Goal: Contribute content: Add original content to the website for others to see

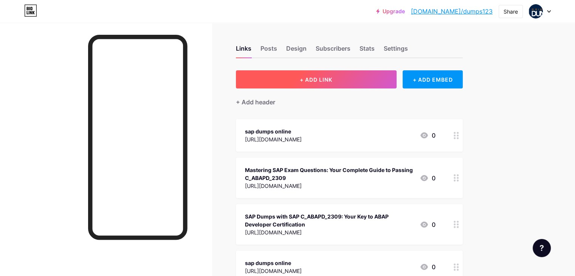
click at [358, 74] on button "+ ADD LINK" at bounding box center [316, 79] width 161 height 18
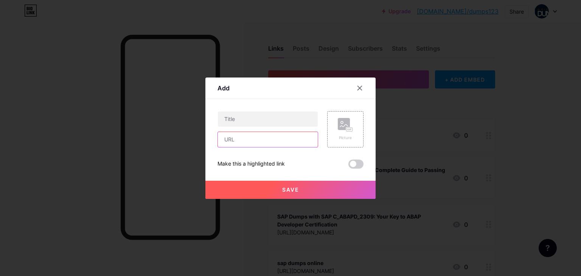
click at [225, 136] on input "text" at bounding box center [268, 139] width 100 height 15
click at [238, 141] on input "text" at bounding box center [268, 139] width 100 height 15
paste input "[URL][DOMAIN_NAME]"
type input "[URL][DOMAIN_NAME]"
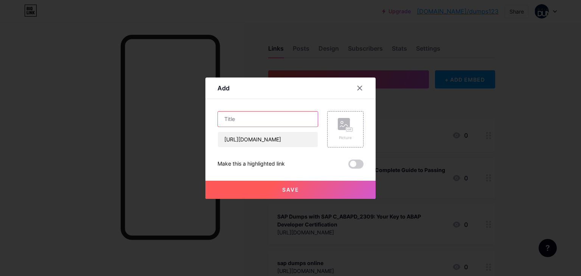
scroll to position [0, 0]
click at [245, 120] on input "text" at bounding box center [268, 119] width 100 height 15
click at [244, 118] on input "text" at bounding box center [268, 119] width 100 height 15
paste input "What Is C_BCSCX_2502 in [GEOGRAPHIC_DATA] & How SAP Dumps Help You Prepare"
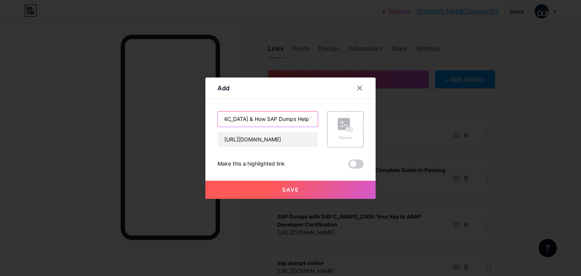
type input "What Is C_BCSCX_2502 in [GEOGRAPHIC_DATA] & How SAP Dumps Help You Prepare"
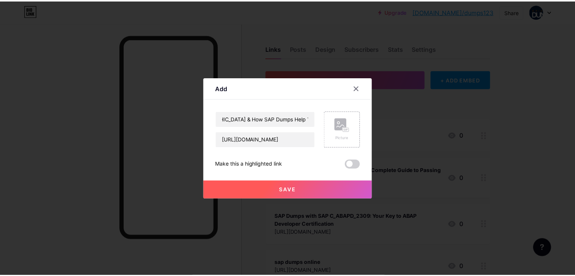
scroll to position [0, 0]
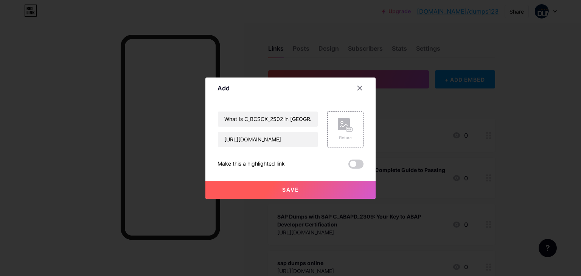
click at [265, 194] on button "Save" at bounding box center [290, 190] width 170 height 18
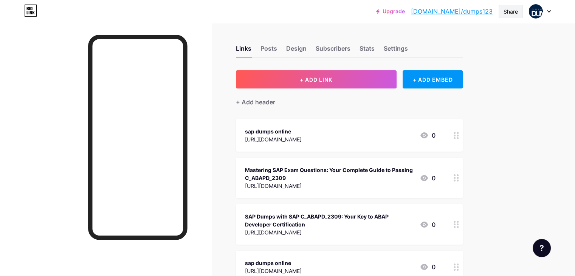
click at [510, 15] on div "Share" at bounding box center [511, 12] width 14 height 8
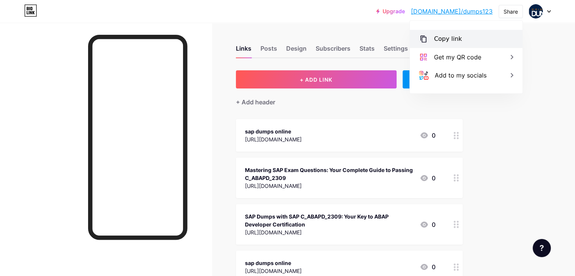
click at [449, 45] on div "Copy link" at bounding box center [466, 39] width 113 height 18
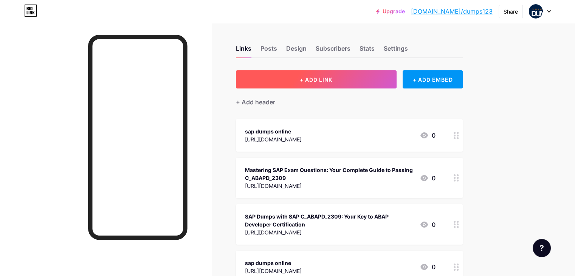
click at [332, 81] on span "+ ADD LINK" at bounding box center [316, 79] width 33 height 6
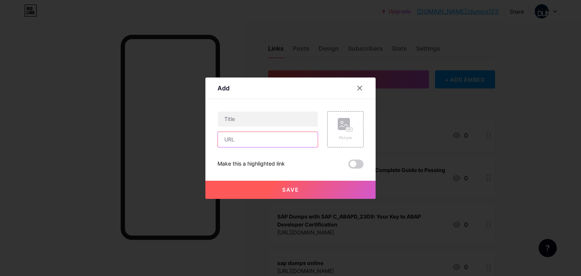
click at [231, 140] on input "text" at bounding box center [268, 139] width 100 height 15
click at [242, 136] on input "text" at bounding box center [268, 139] width 100 height 15
paste input "https://dumpshubonline.blogspot.com/2025/10/what-makes-cabapd2507-certification…"
type input "https://dumpshubonline.blogspot.com/2025/10/what-makes-cabapd2507-certification…"
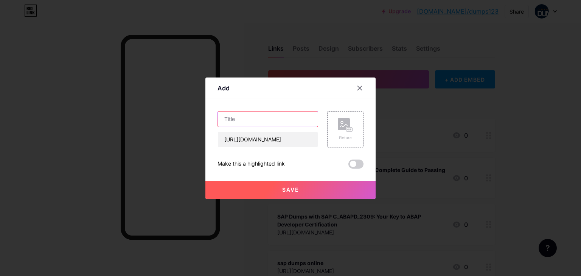
scroll to position [0, 0]
click at [249, 121] on input "text" at bounding box center [268, 119] width 100 height 15
click at [267, 121] on input "text" at bounding box center [268, 119] width 100 height 15
paste input "Tips to Pass the C_ABAPD_2507 Exam on the First Attempt"
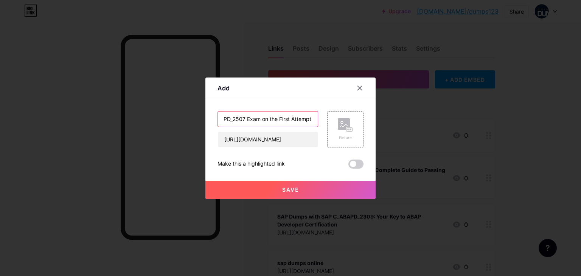
type input "Tips to Pass the C_ABAPD_2507 Exam on the First Attempt"
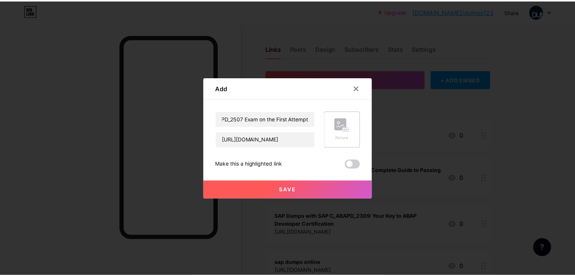
scroll to position [0, 0]
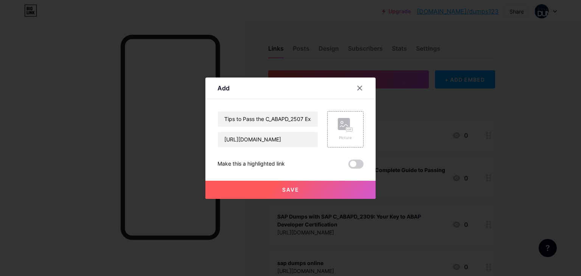
click at [280, 191] on button "Save" at bounding box center [290, 190] width 170 height 18
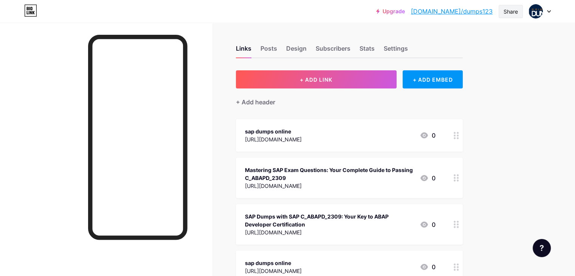
click at [509, 12] on div "Share" at bounding box center [511, 12] width 14 height 8
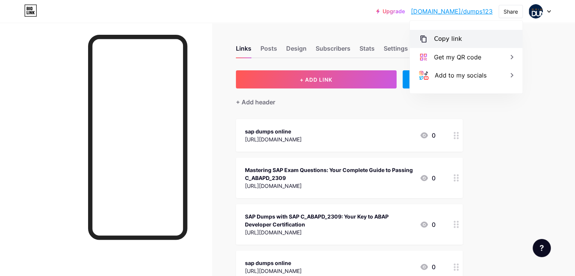
click at [437, 40] on div "Copy link" at bounding box center [448, 38] width 28 height 9
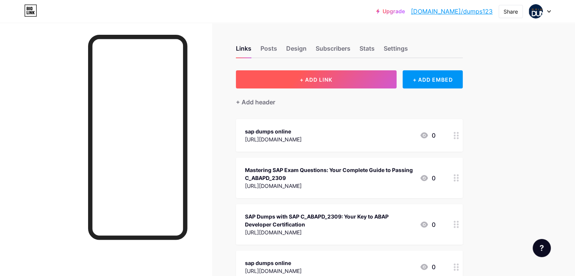
click at [332, 77] on span "+ ADD LINK" at bounding box center [316, 79] width 33 height 6
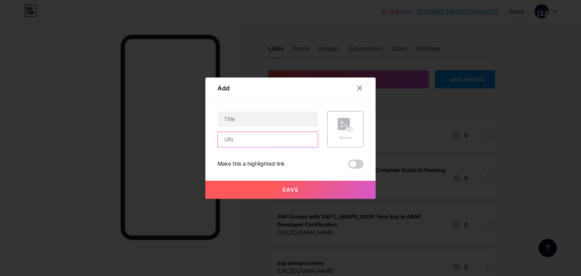
click at [222, 140] on input "text" at bounding box center [268, 139] width 100 height 15
click at [242, 143] on input "text" at bounding box center [268, 139] width 100 height 15
click at [231, 140] on input "text" at bounding box center [268, 139] width 100 height 15
paste input "https://medium.com/@orginaldumps090/why-is-the-c-bcbdc-2505-certification-essen…"
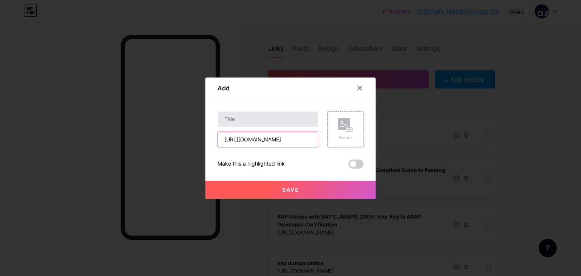
type input "https://medium.com/@orginaldumps090/why-is-the-c-bcbdc-2505-certification-essen…"
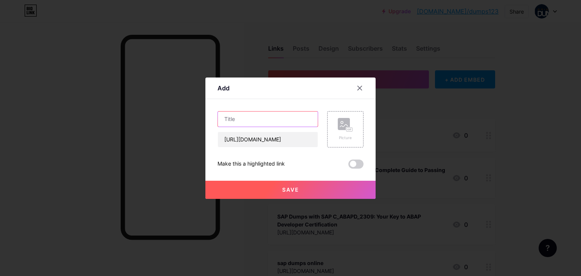
scroll to position [0, 0]
click at [238, 120] on input "text" at bounding box center [268, 119] width 100 height 15
click at [249, 122] on input "text" at bounding box center [268, 119] width 100 height 15
paste input "Why Is the C_BCBDC_2505 Certification Essential for SAP Developers in Germany?"
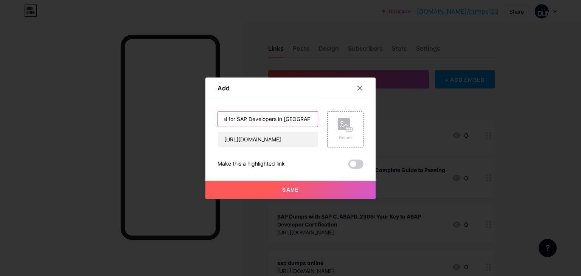
type input "Why Is the C_BCBDC_2505 Certification Essential for SAP Developers in Germany?"
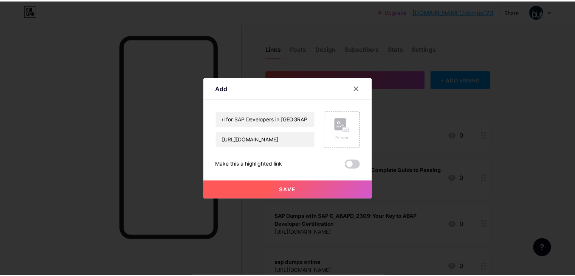
scroll to position [0, 0]
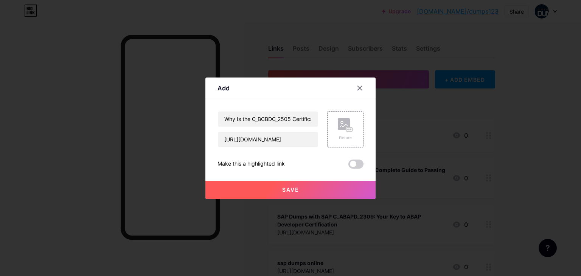
click at [285, 189] on span "Save" at bounding box center [290, 189] width 17 height 6
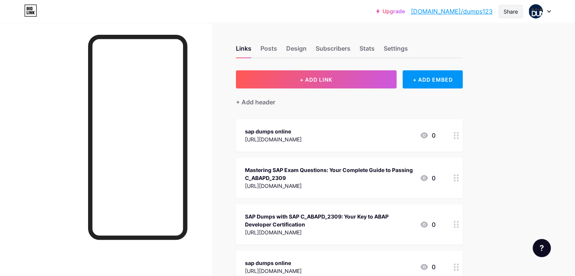
click at [508, 13] on div "Share" at bounding box center [511, 12] width 14 height 8
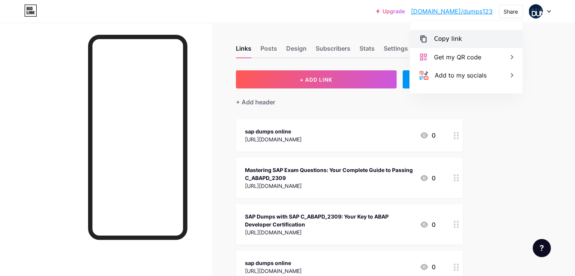
click at [439, 40] on div "Copy link" at bounding box center [448, 38] width 28 height 9
